Goal: Find specific page/section: Find specific page/section

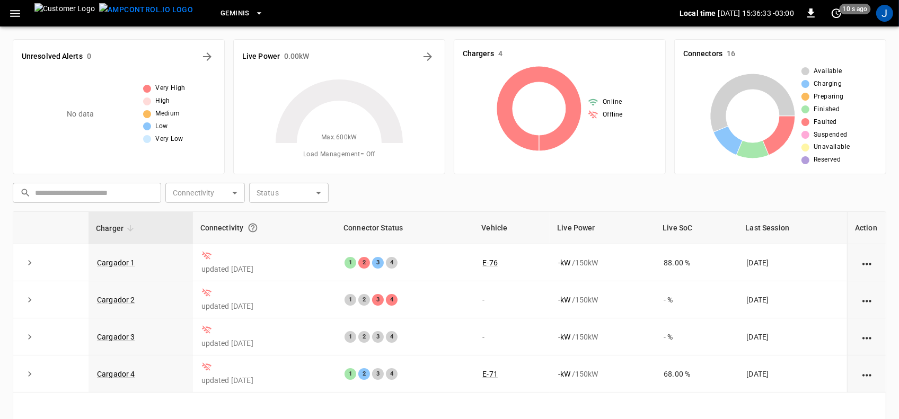
click at [444, 70] on div "Live Power 0.00 kW Max. 600 kW Load Management = Off" at bounding box center [339, 106] width 212 height 135
